Goal: Navigation & Orientation: Find specific page/section

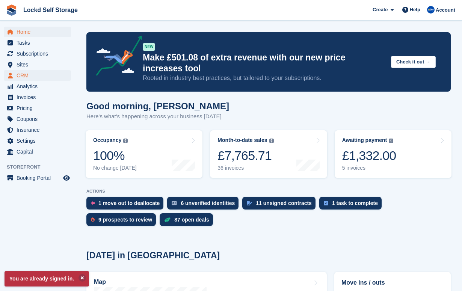
click at [43, 70] on span "CRM" at bounding box center [39, 75] width 45 height 11
click at [41, 62] on span "Sites" at bounding box center [39, 64] width 45 height 11
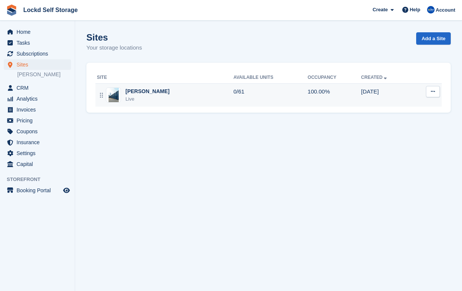
click at [148, 88] on div "Horley Live" at bounding box center [165, 95] width 136 height 15
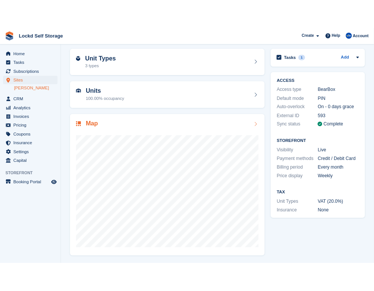
scroll to position [29, 0]
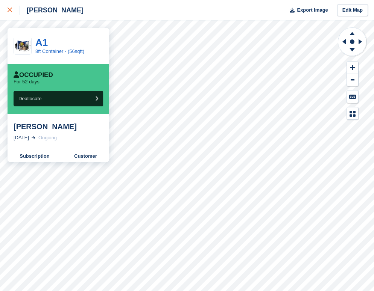
click at [11, 9] on icon at bounding box center [10, 10] width 5 height 5
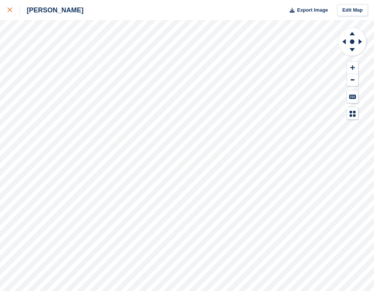
click at [11, 9] on icon at bounding box center [10, 10] width 5 height 5
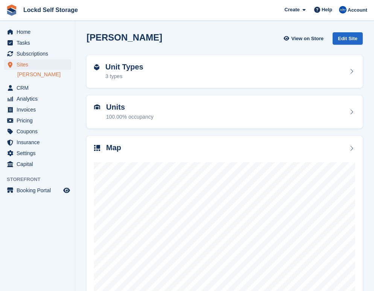
click at [186, 49] on div "Horley View on Store Edit Site" at bounding box center [224, 40] width 283 height 23
click at [46, 55] on span "Subscriptions" at bounding box center [39, 53] width 45 height 11
click at [138, 42] on div "Horley View on Store Edit Site" at bounding box center [224, 38] width 276 height 12
